Goal: Task Accomplishment & Management: Use online tool/utility

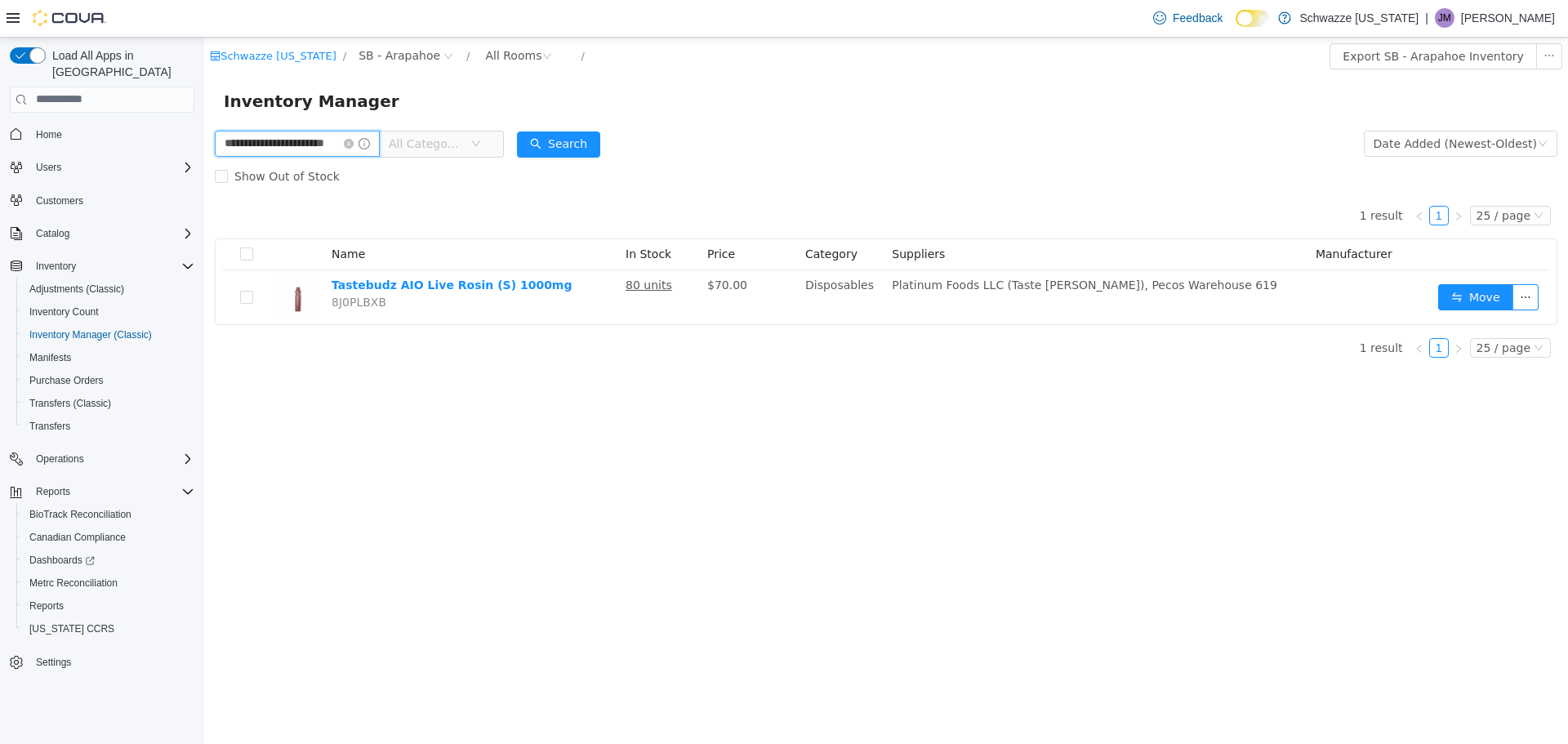
click at [288, 141] on input "**********" at bounding box center [297, 143] width 165 height 26
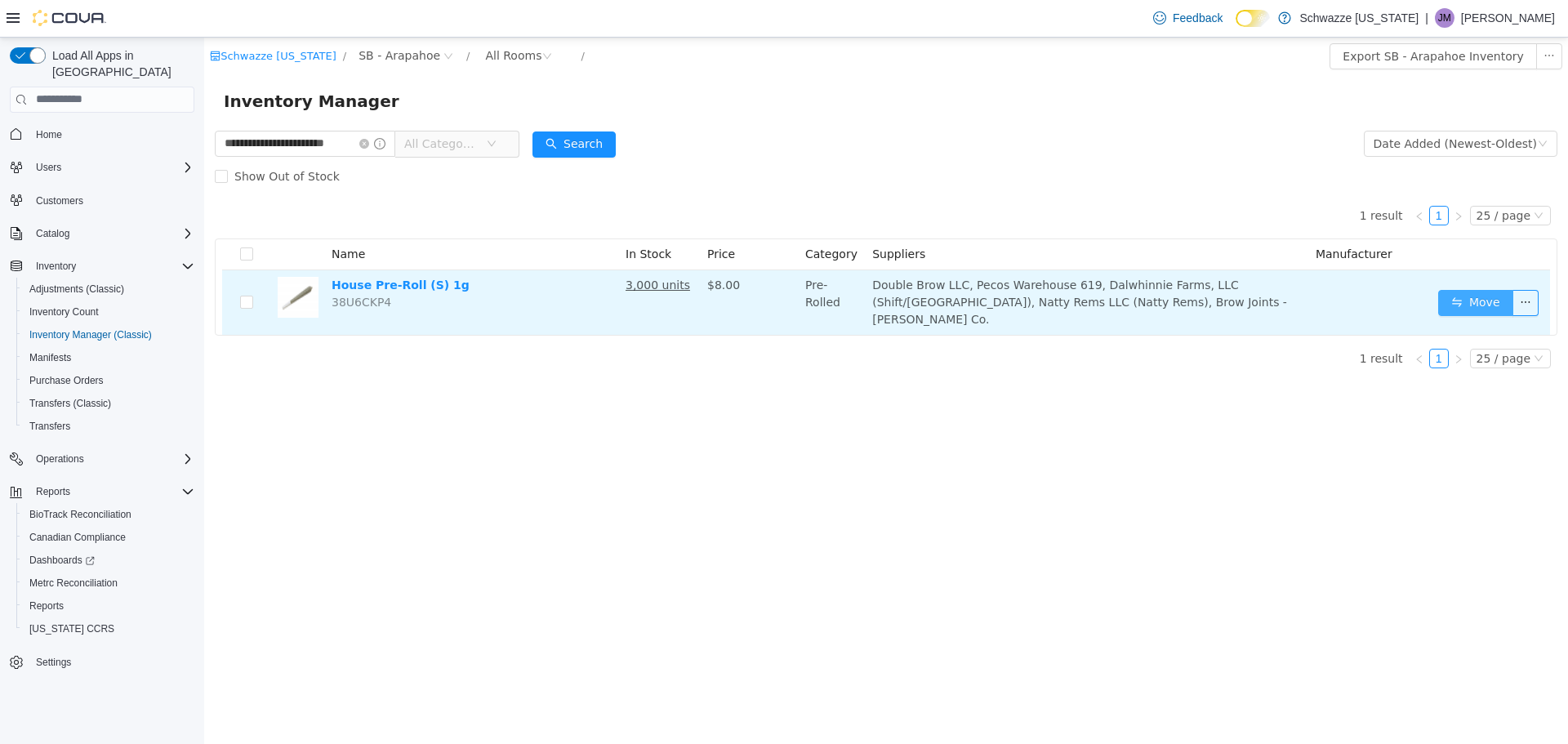
click at [1478, 295] on button "Move" at bounding box center [1476, 302] width 75 height 26
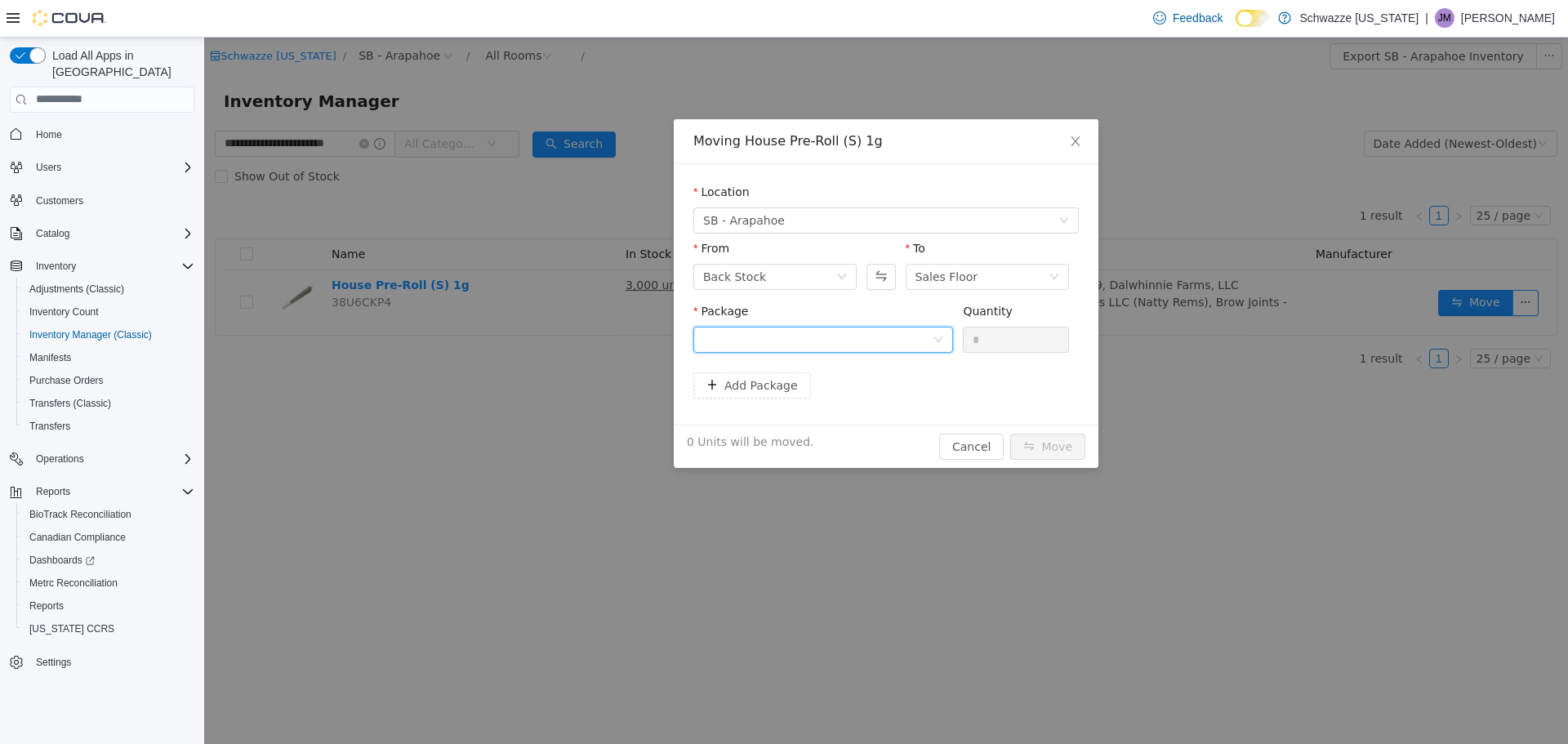
click at [726, 337] on div at bounding box center [818, 339] width 229 height 24
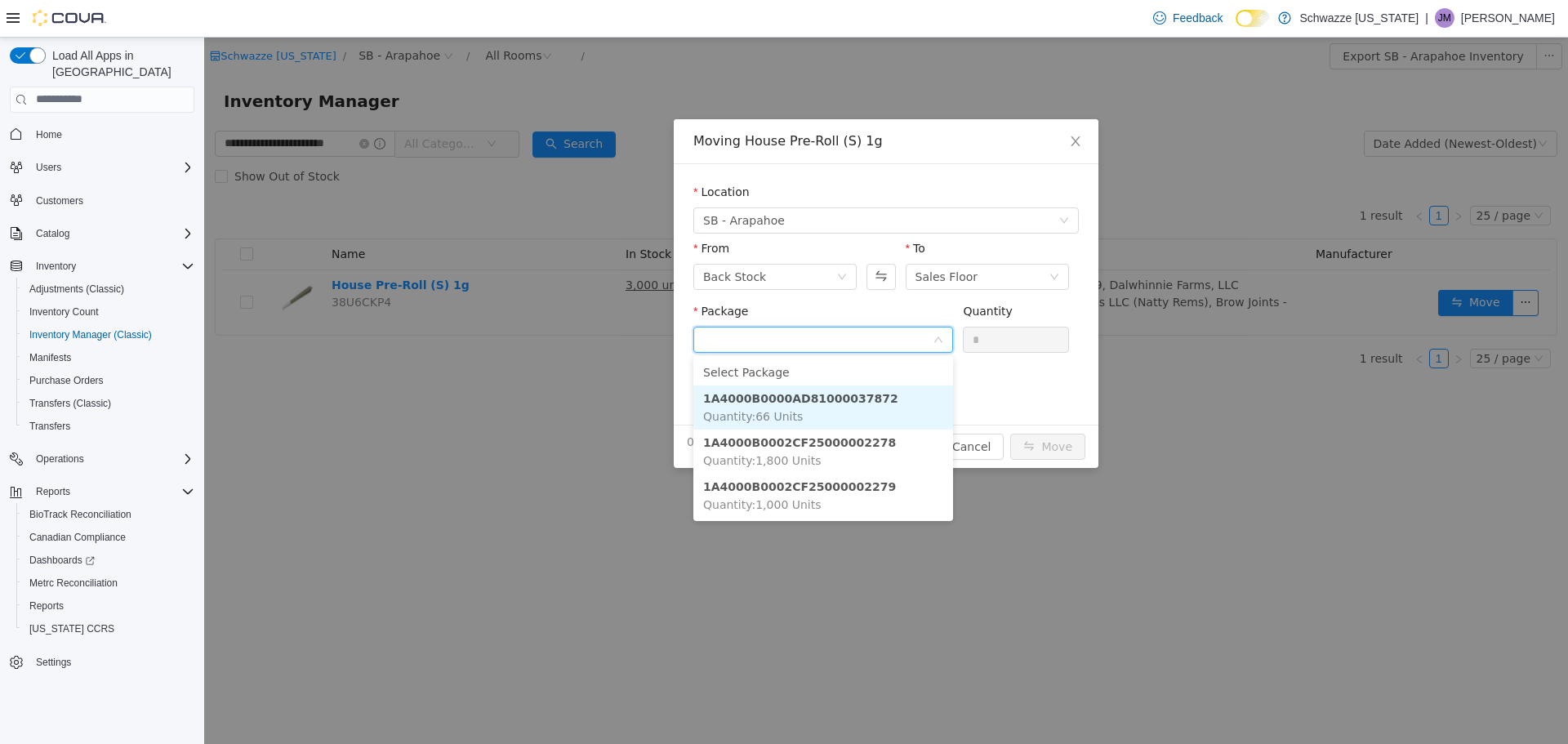
click at [823, 395] on strong "1A4000B0000AD81000037872" at bounding box center [801, 397] width 195 height 13
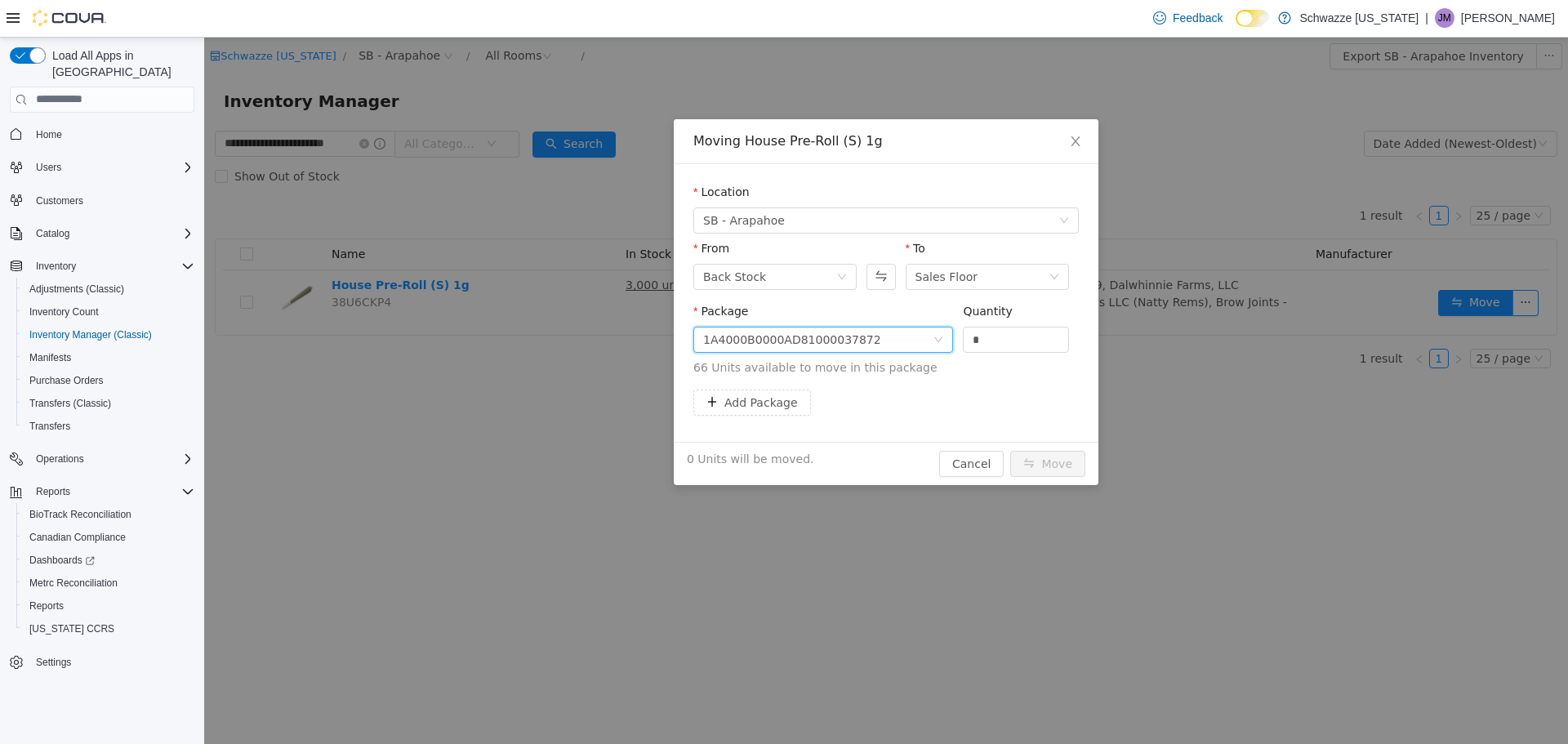
click at [879, 337] on div "1A4000B0000AD81000037872" at bounding box center [818, 339] width 229 height 24
click at [886, 271] on button "Swap" at bounding box center [882, 275] width 29 height 26
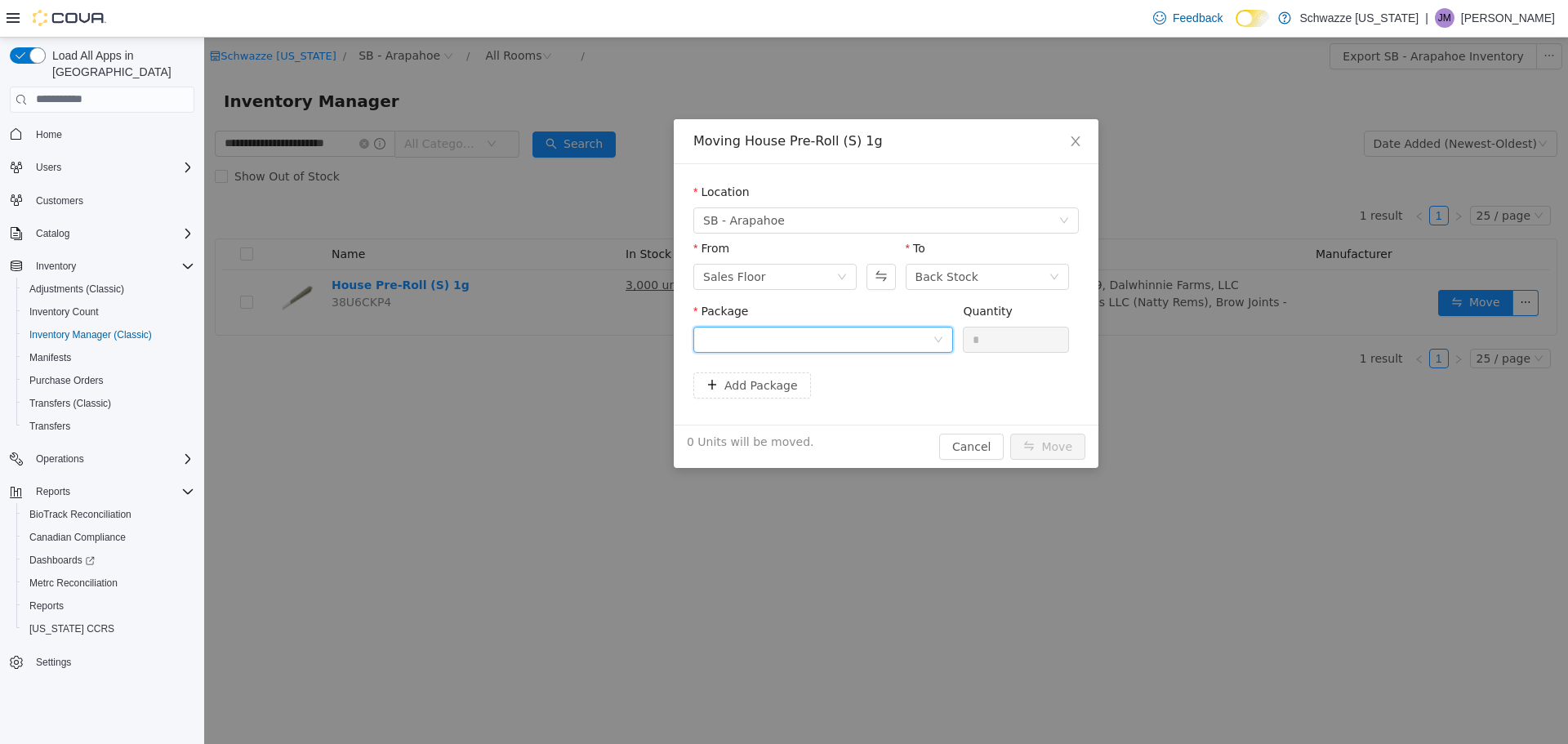
click at [879, 351] on div at bounding box center [824, 339] width 260 height 26
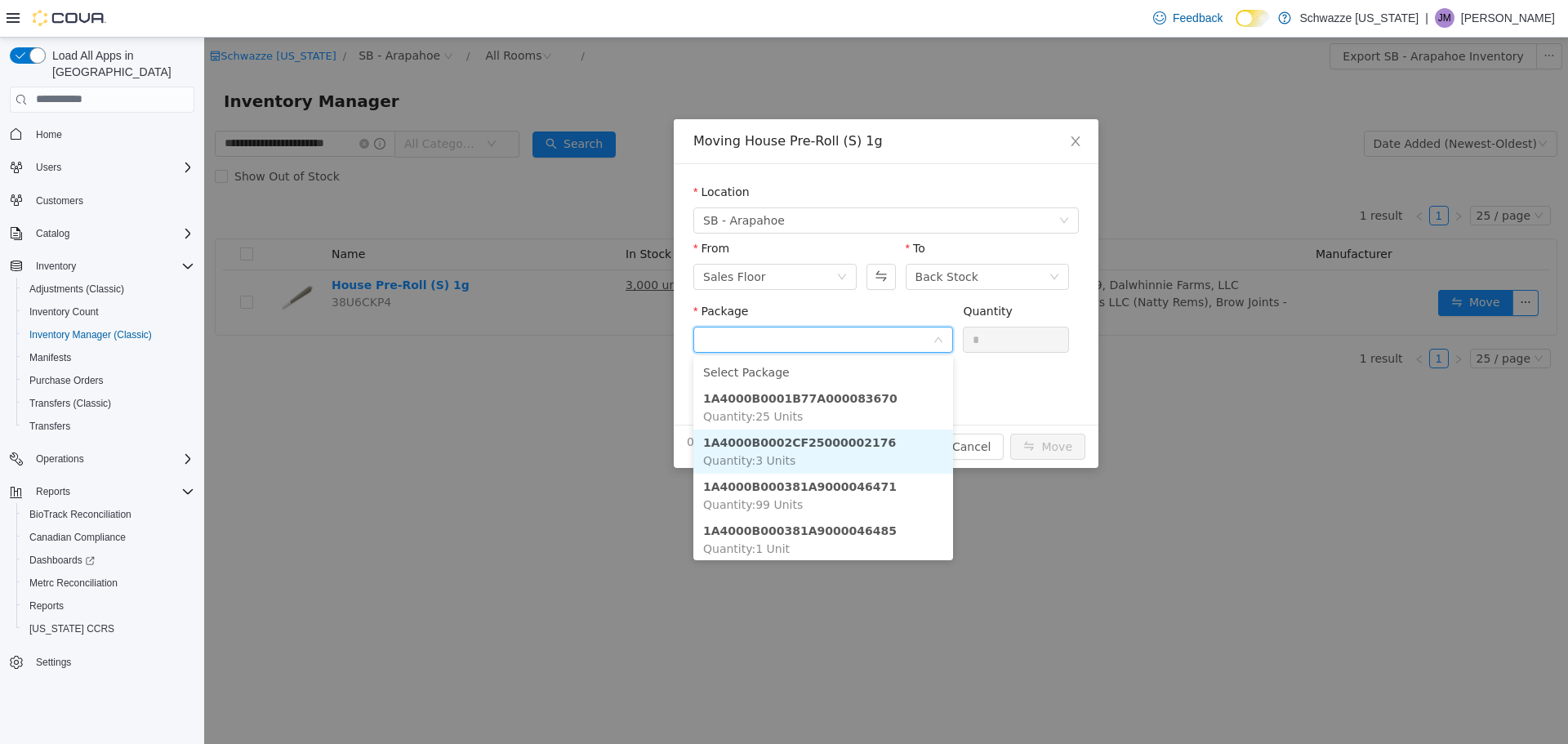
scroll to position [49, 0]
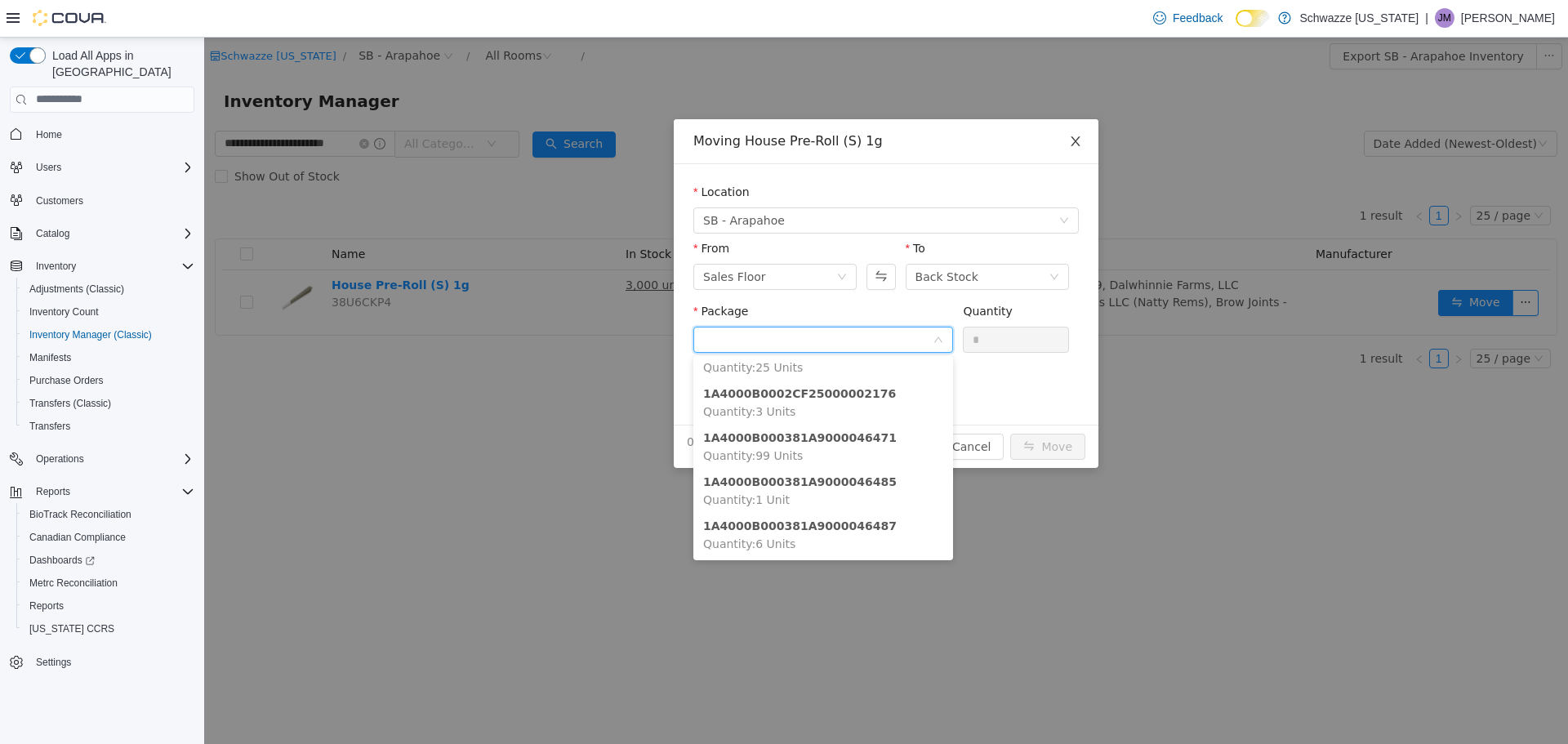
click at [1081, 135] on icon "icon: close" at bounding box center [1076, 140] width 13 height 13
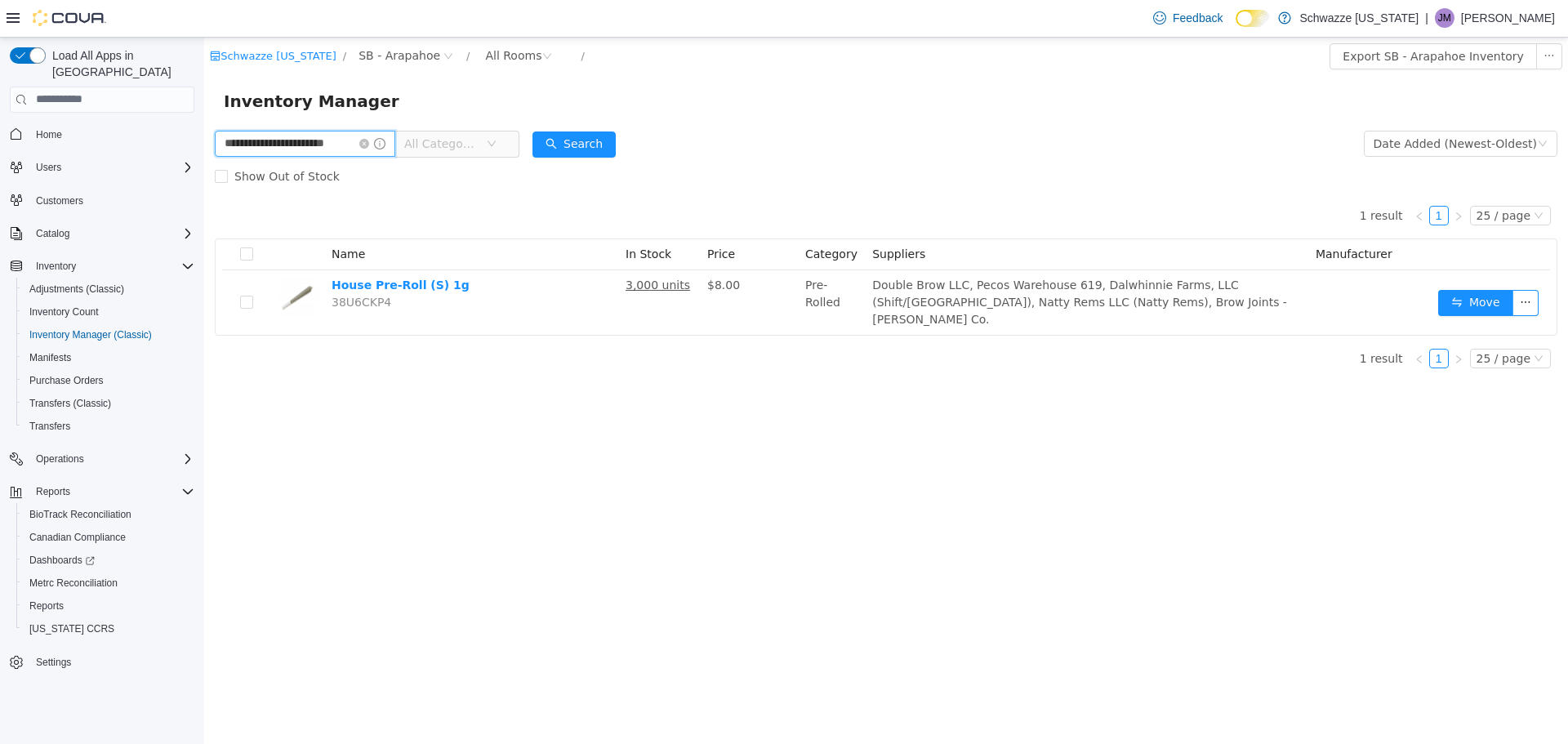
click at [232, 144] on input "**********" at bounding box center [305, 143] width 181 height 26
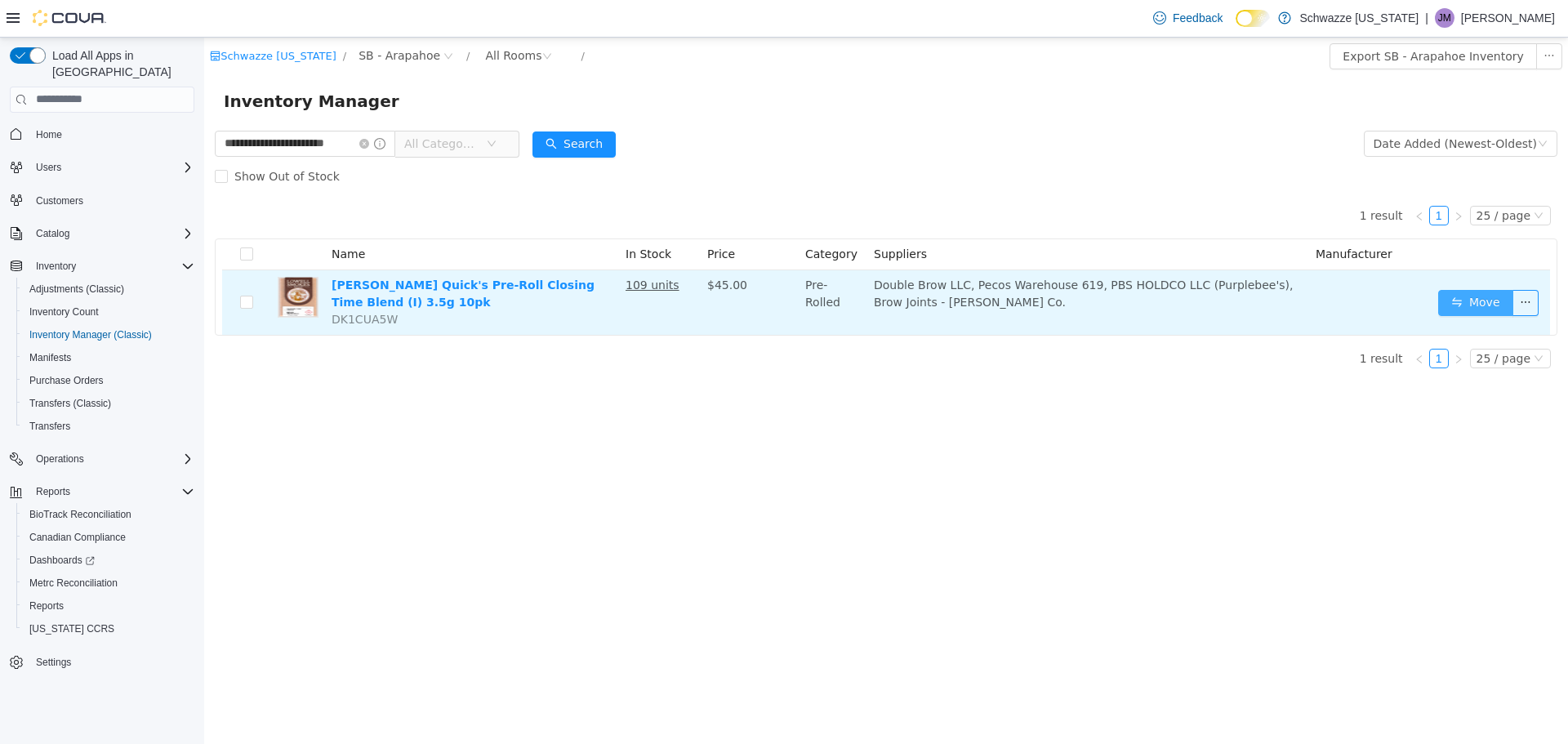
click at [1466, 314] on button "Move" at bounding box center [1476, 302] width 75 height 26
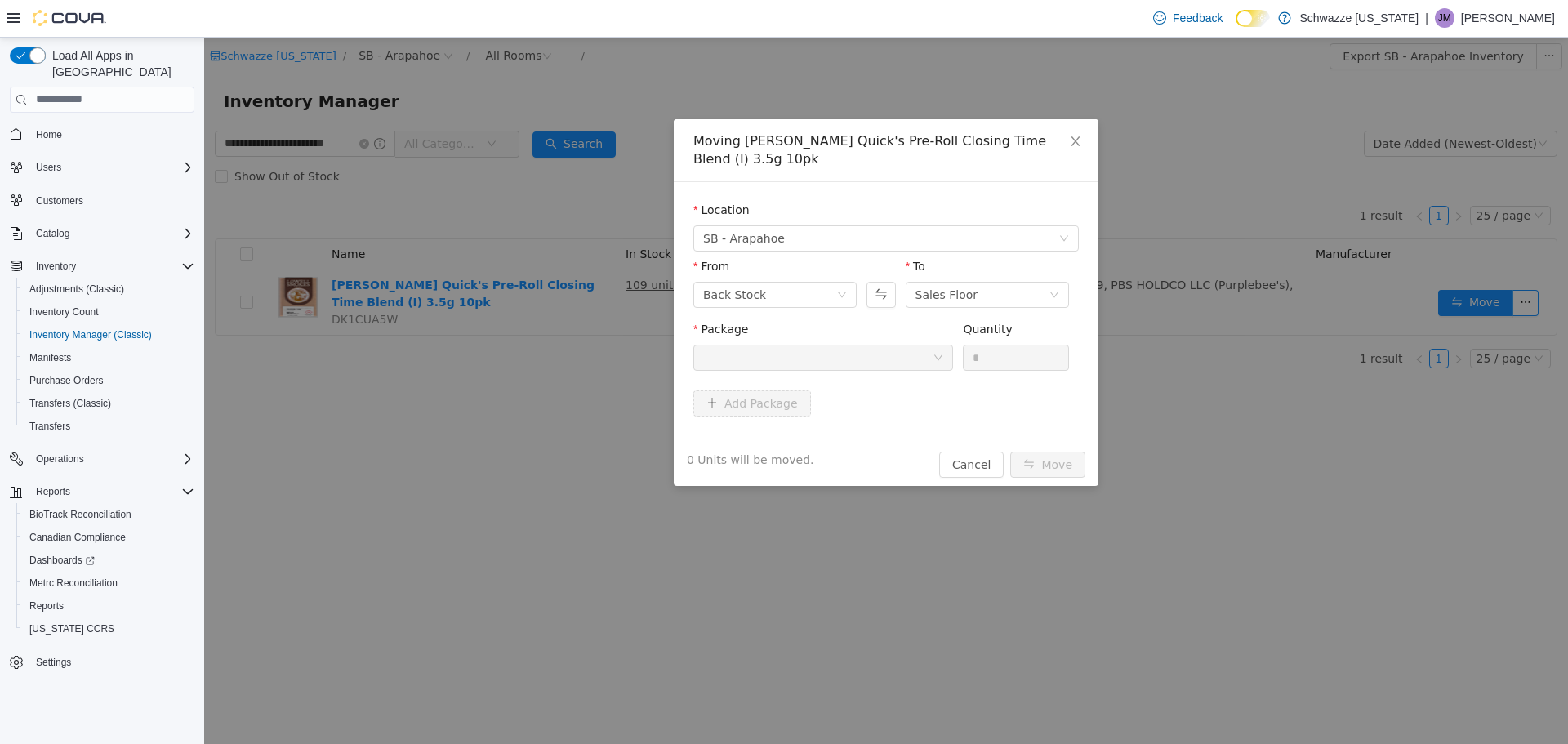
click at [887, 349] on div at bounding box center [818, 357] width 229 height 24
click at [884, 281] on button "Swap" at bounding box center [882, 293] width 29 height 26
click at [892, 345] on div at bounding box center [818, 357] width 229 height 24
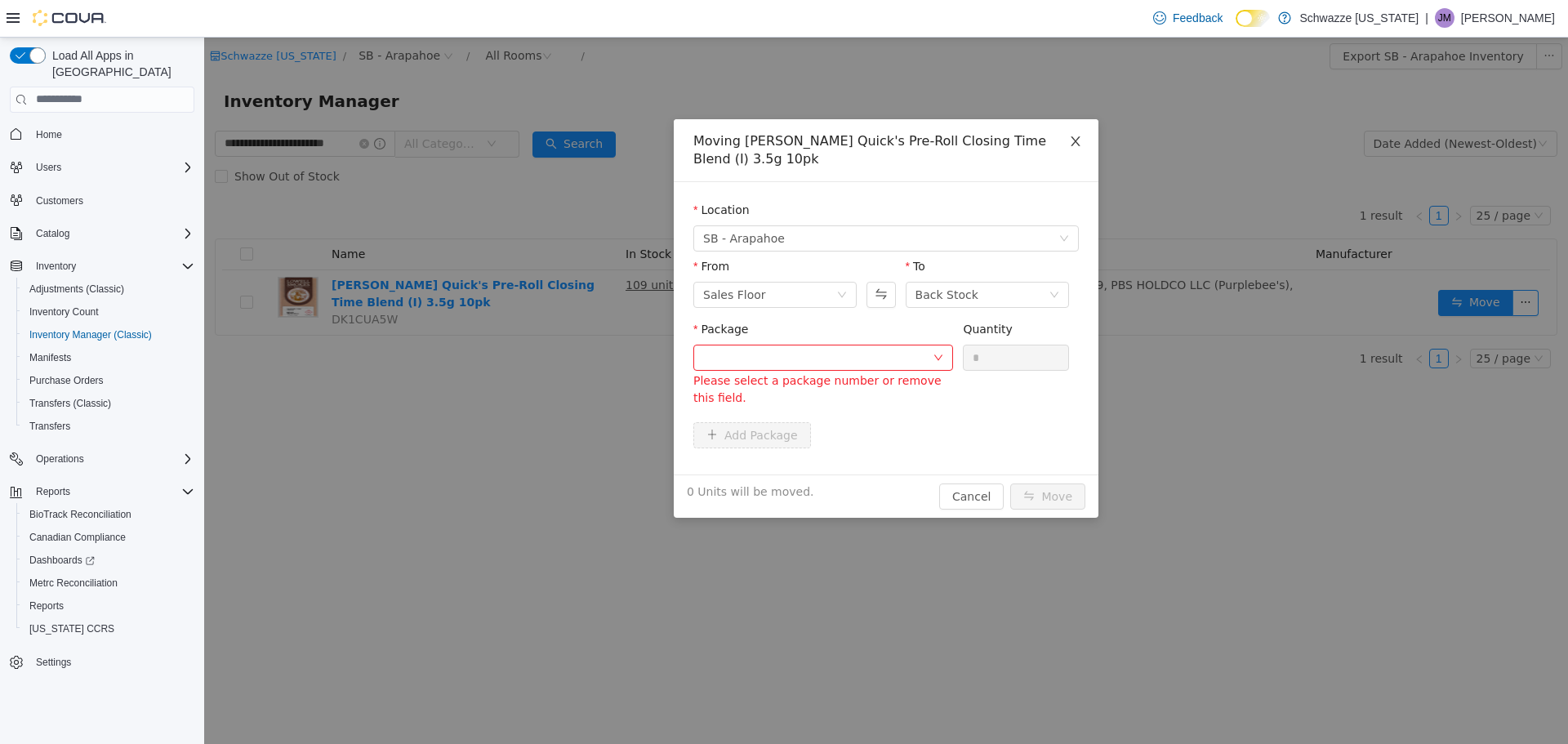
click at [1081, 140] on icon "icon: close" at bounding box center [1076, 140] width 13 height 13
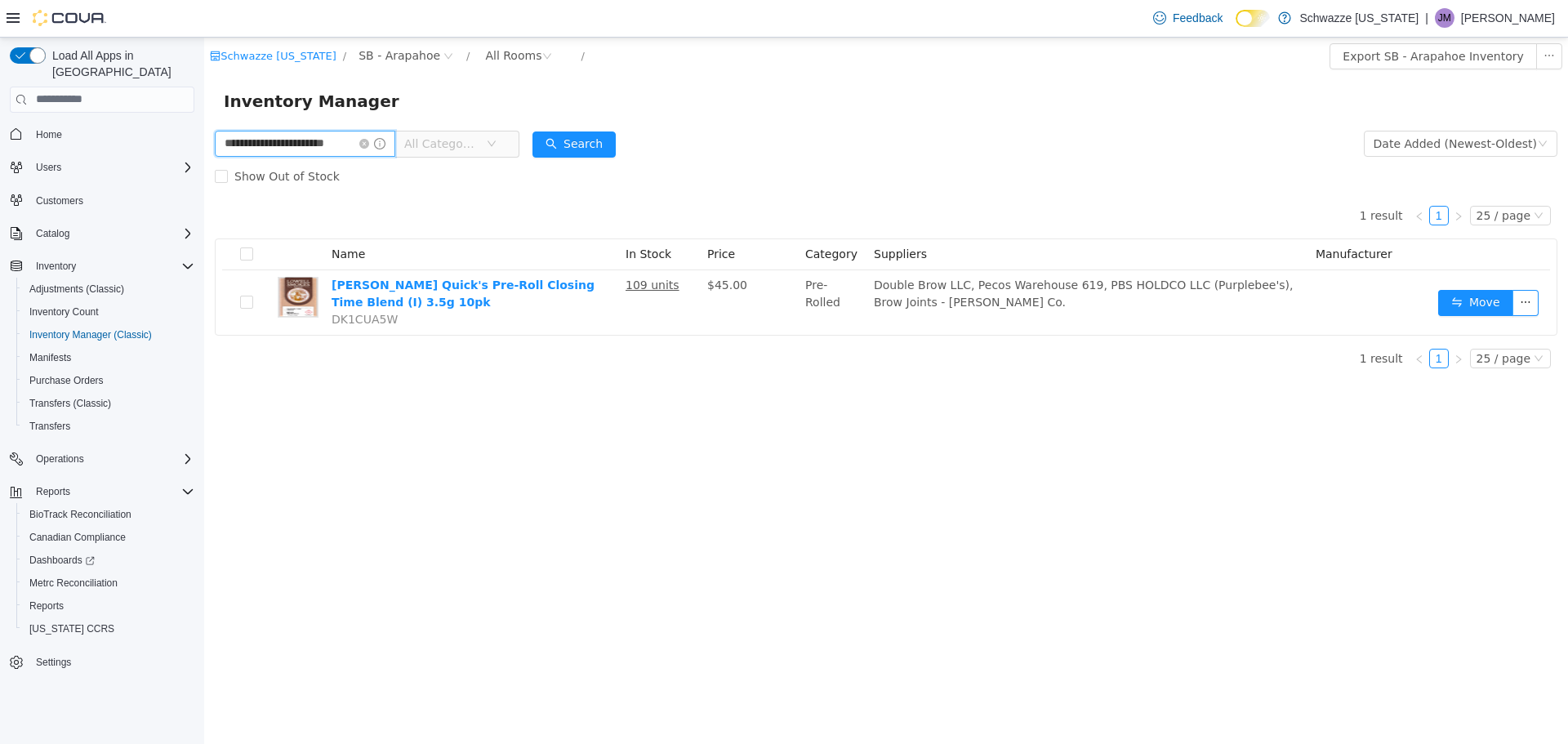
click at [332, 141] on input "**********" at bounding box center [305, 143] width 181 height 26
type input "**********"
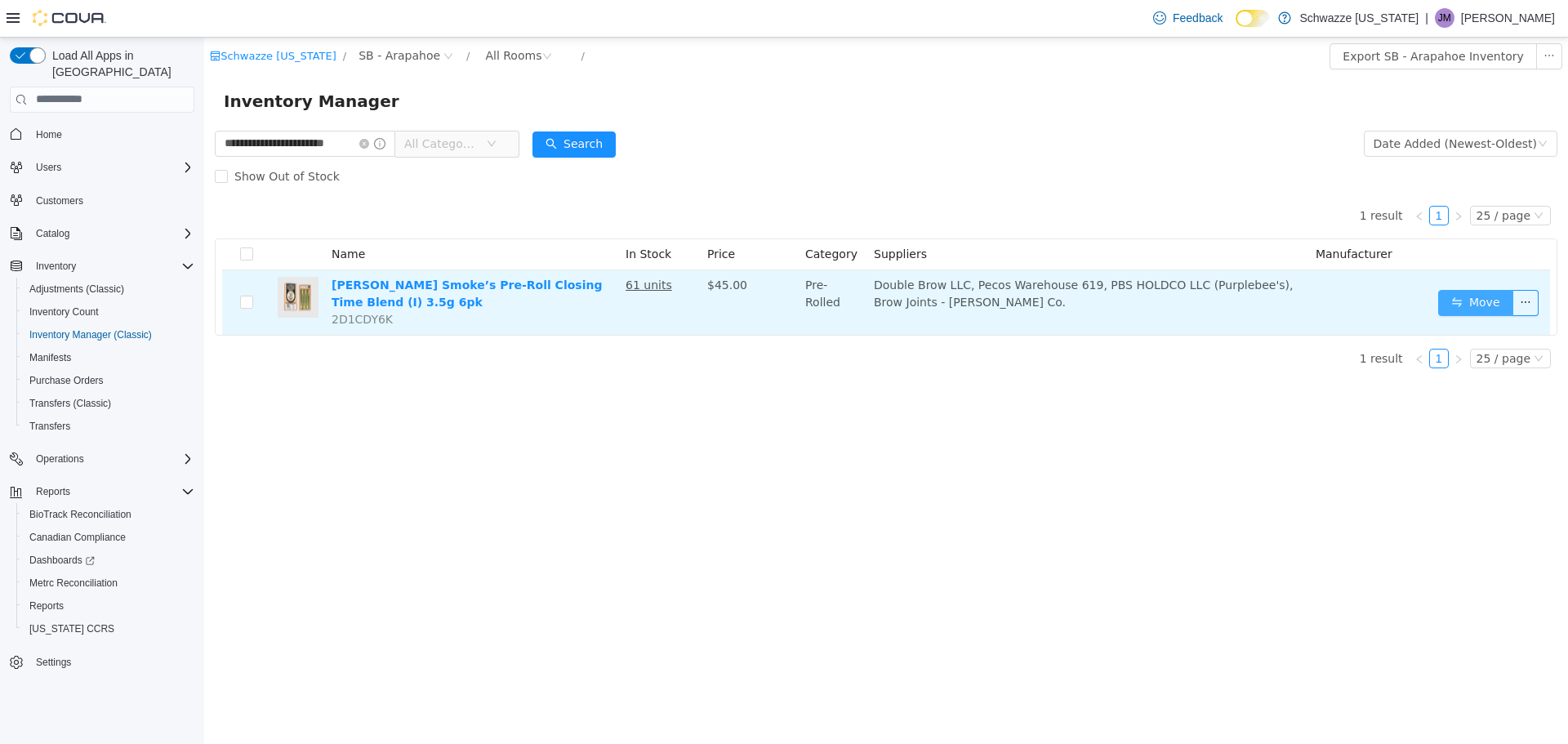
click at [1467, 305] on button "Move" at bounding box center [1476, 302] width 75 height 26
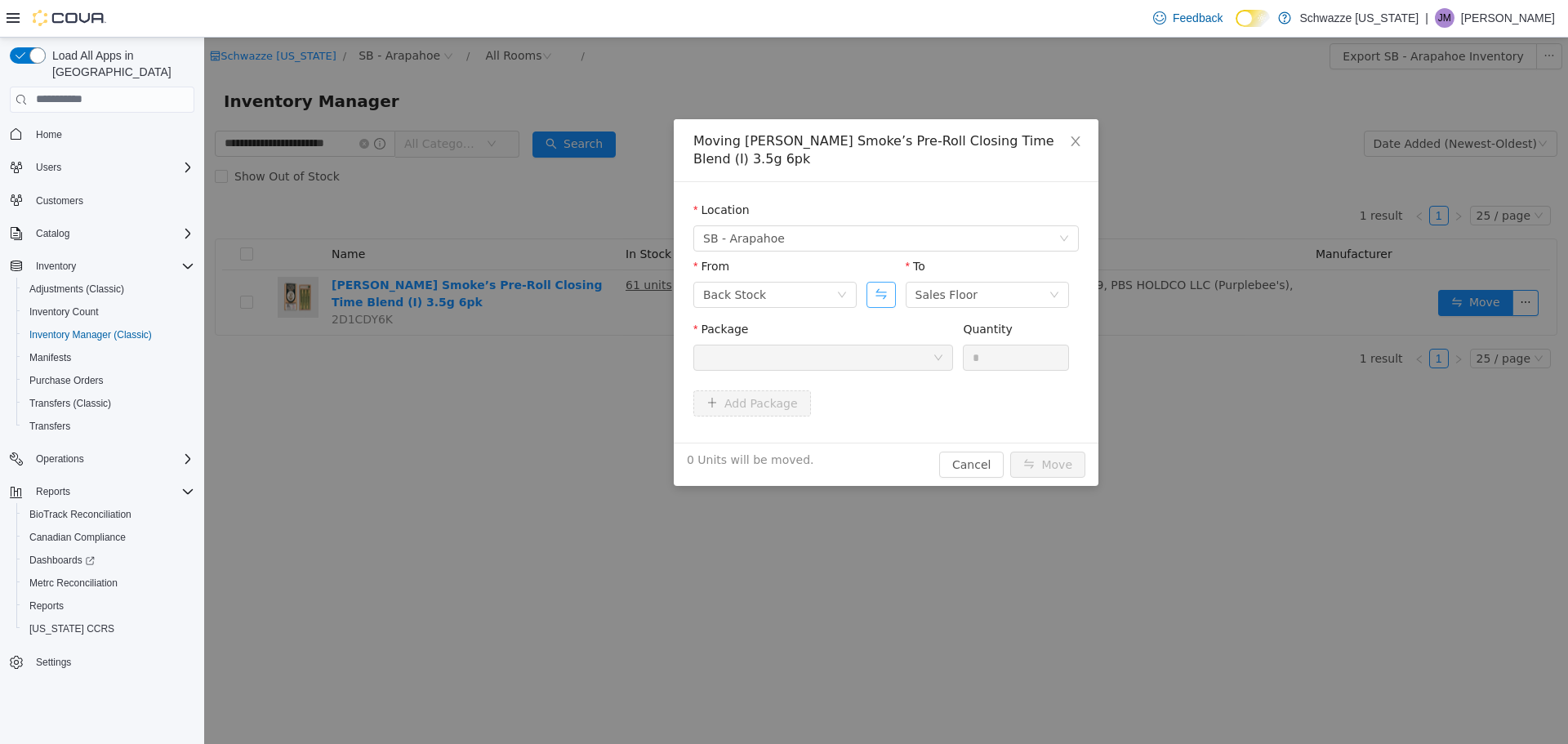
click at [873, 281] on button "Swap" at bounding box center [882, 293] width 29 height 26
click at [906, 321] on div "Package" at bounding box center [824, 332] width 260 height 23
click at [910, 345] on div at bounding box center [818, 357] width 229 height 24
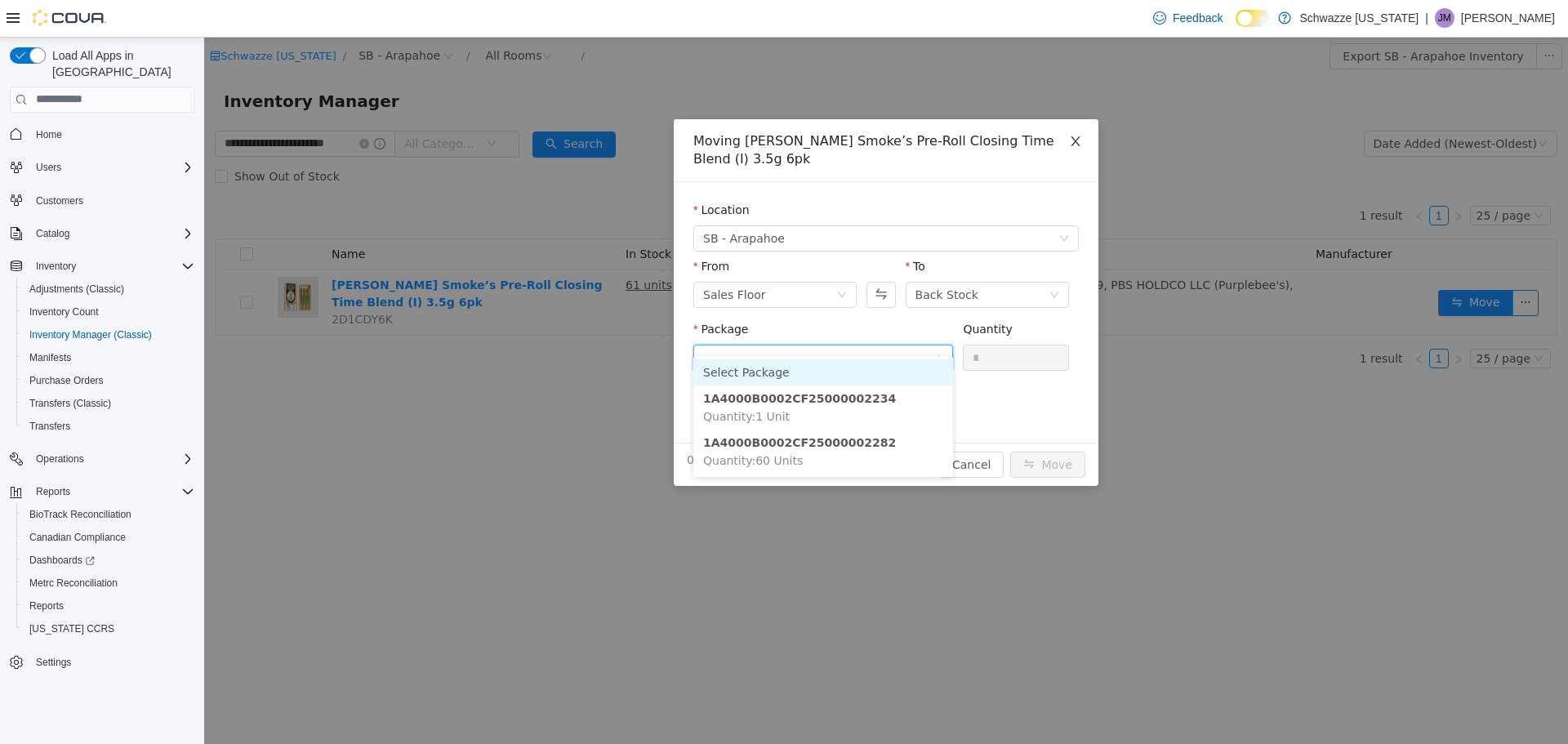
click at [1079, 130] on span "Close" at bounding box center [1076, 141] width 46 height 46
